Goal: Information Seeking & Learning: Learn about a topic

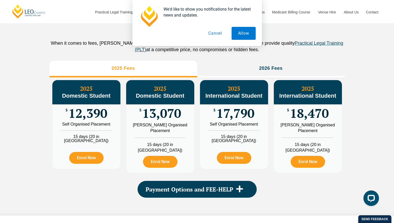
click at [348, 140] on div "PLT Program Fees When it comes to fees, [PERSON_NAME] makes it easy and clear –…" at bounding box center [197, 105] width 394 height 223
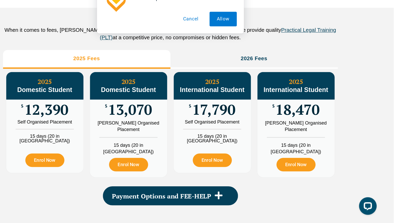
scroll to position [576, 0]
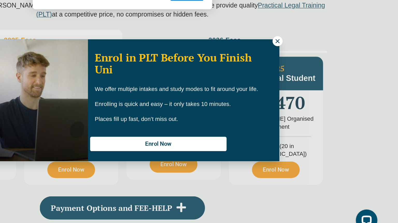
click at [310, 68] on icon at bounding box center [310, 69] width 3 height 3
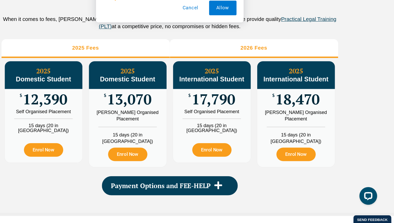
click at [267, 77] on li "2026 Fees" at bounding box center [271, 69] width 148 height 17
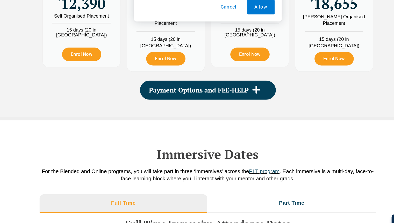
scroll to position [660, 0]
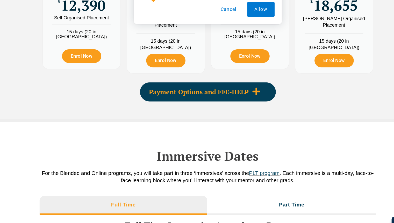
click at [160, 104] on span "Payment Options and FEE-HELP" at bounding box center [190, 106] width 88 height 6
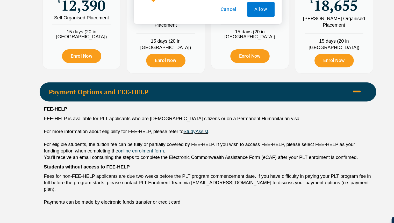
click at [123, 129] on div "FEE-HELP is available for PLT applicants who are [DEMOGRAPHIC_DATA] citizens or…" at bounding box center [196, 130] width 287 height 6
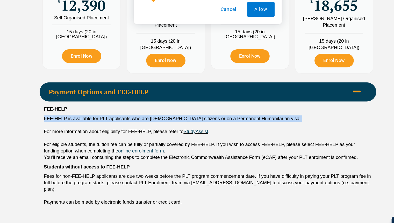
click at [123, 129] on div "FEE-HELP is available for PLT applicants who are [DEMOGRAPHIC_DATA] citizens or…" at bounding box center [196, 130] width 287 height 6
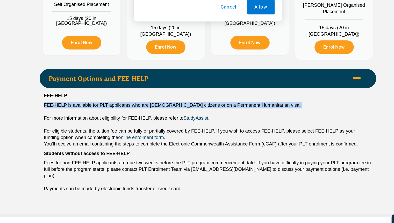
scroll to position [671, 0]
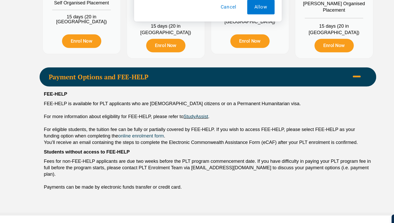
click at [94, 147] on div "For eligible students, the tuition fee can be fully or partially covered by FEE…" at bounding box center [196, 143] width 287 height 11
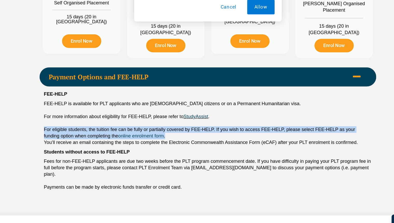
click at [94, 147] on div "For eligible students, the tuition fee can be fully or partially covered by FEE…" at bounding box center [196, 143] width 287 height 11
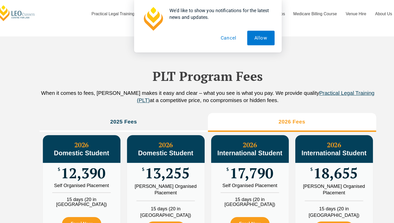
scroll to position [536, 0]
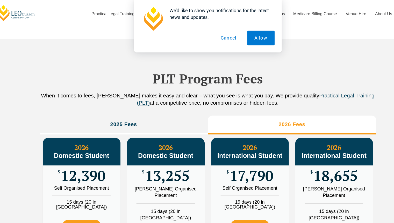
click at [214, 31] on button "Cancel" at bounding box center [215, 33] width 27 height 13
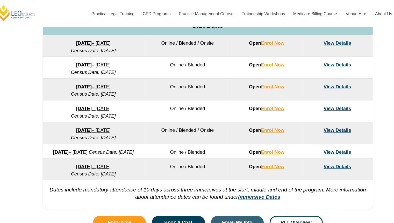
scroll to position [327, 0]
